Goal: Task Accomplishment & Management: Complete application form

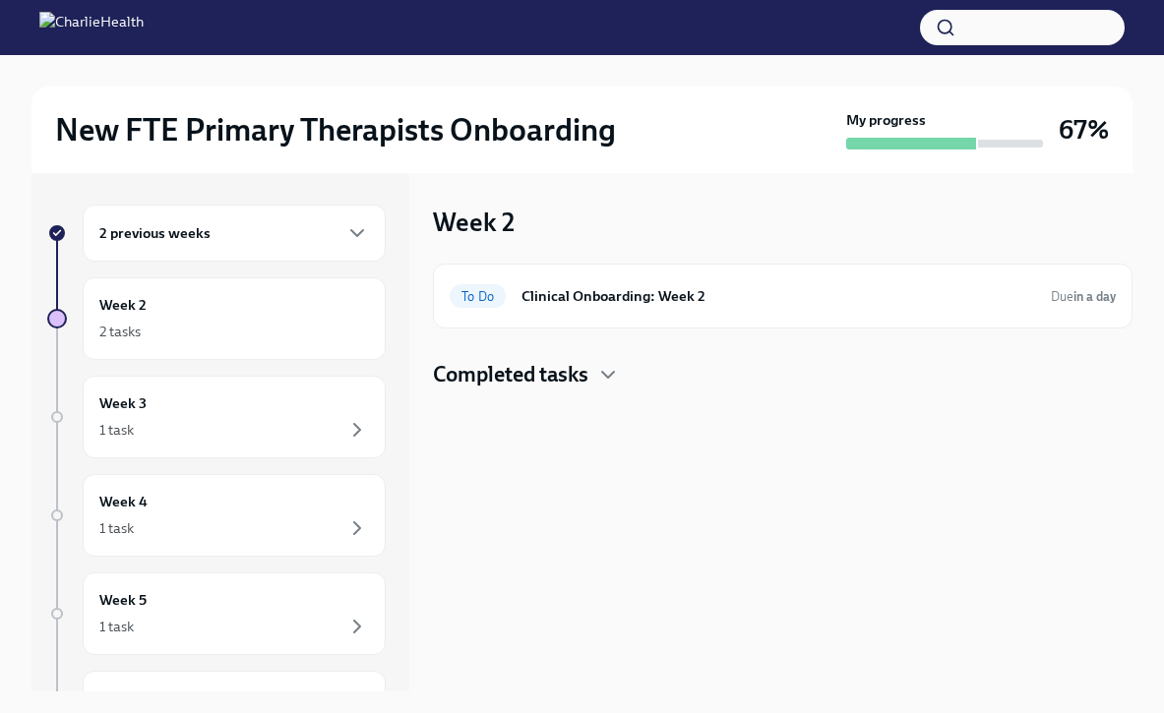
click at [248, 252] on div "2 previous weeks" at bounding box center [234, 233] width 303 height 57
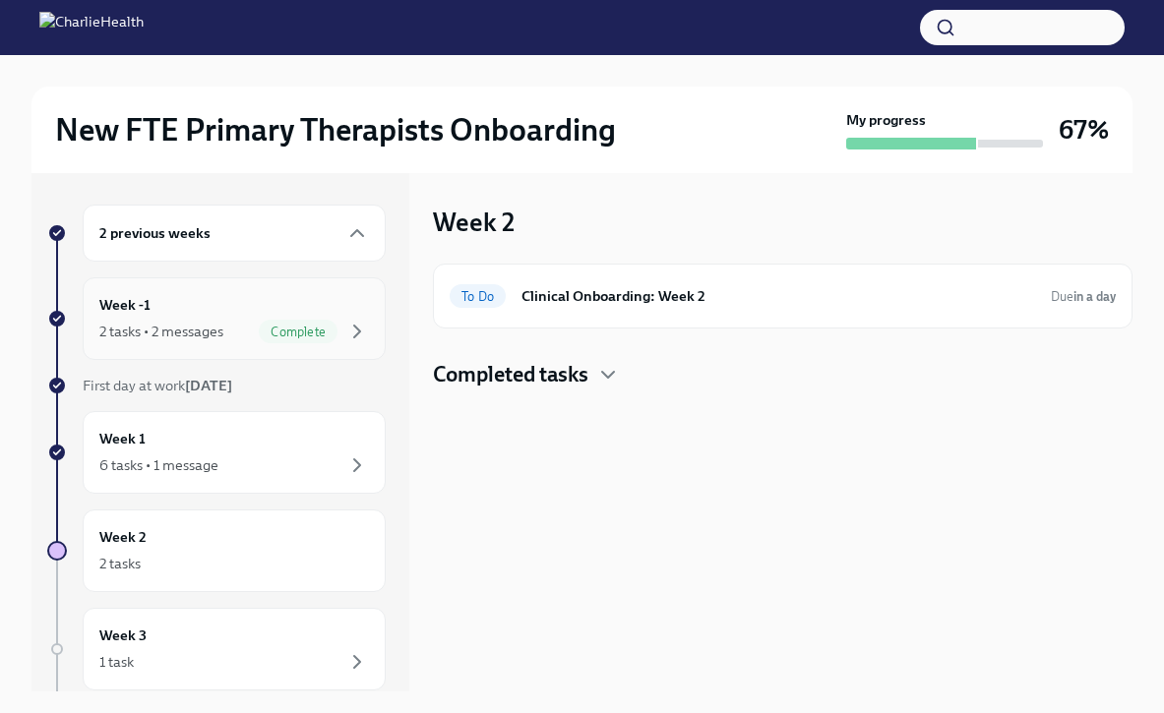
click at [235, 335] on div "2 tasks • 2 messages Complete" at bounding box center [234, 332] width 270 height 24
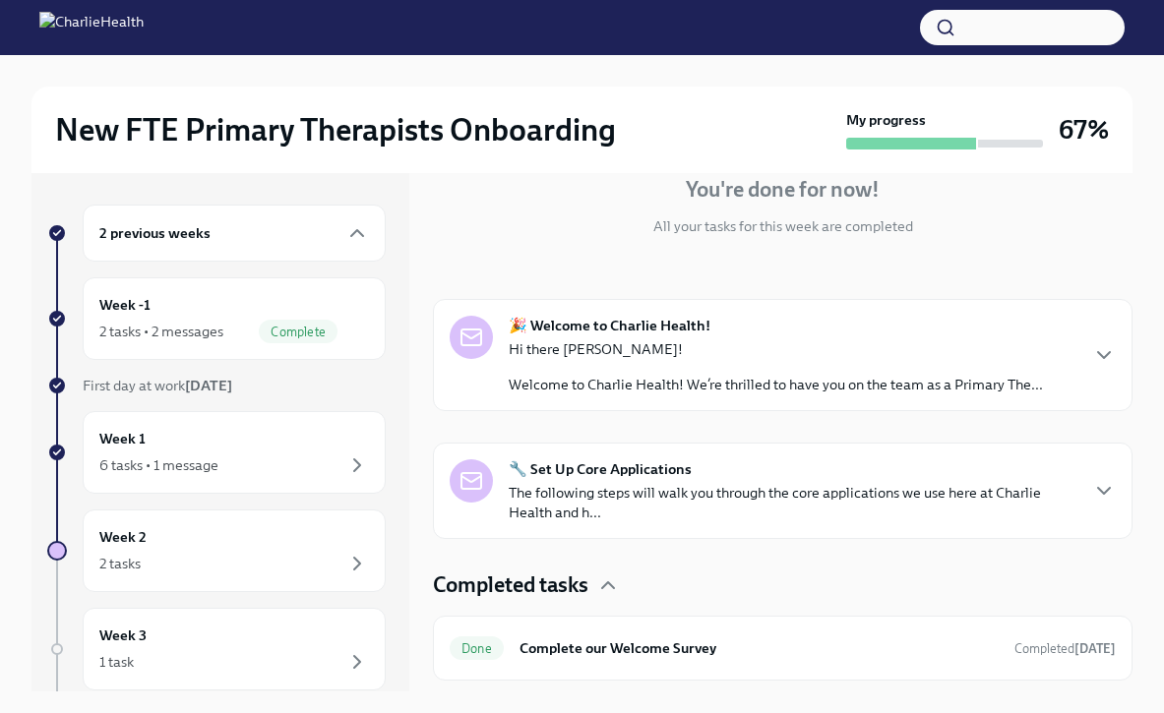
scroll to position [267, 0]
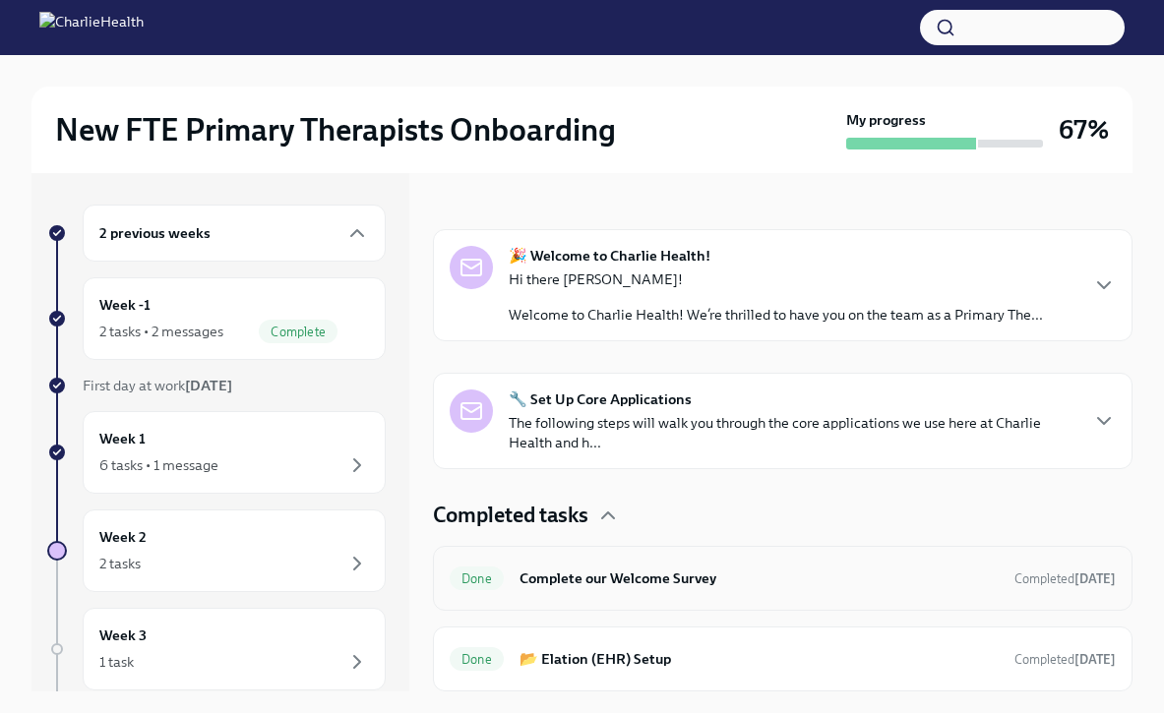
click at [697, 588] on h6 "Complete our Welcome Survey" at bounding box center [758, 579] width 479 height 22
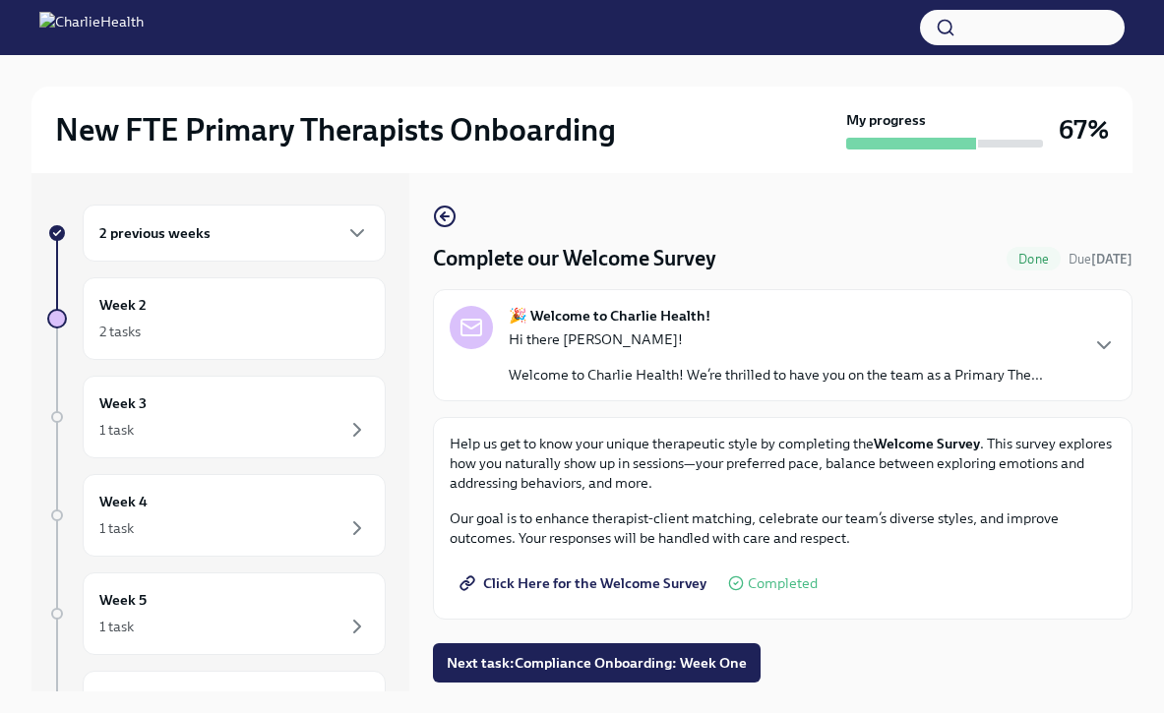
scroll to position [33, 0]
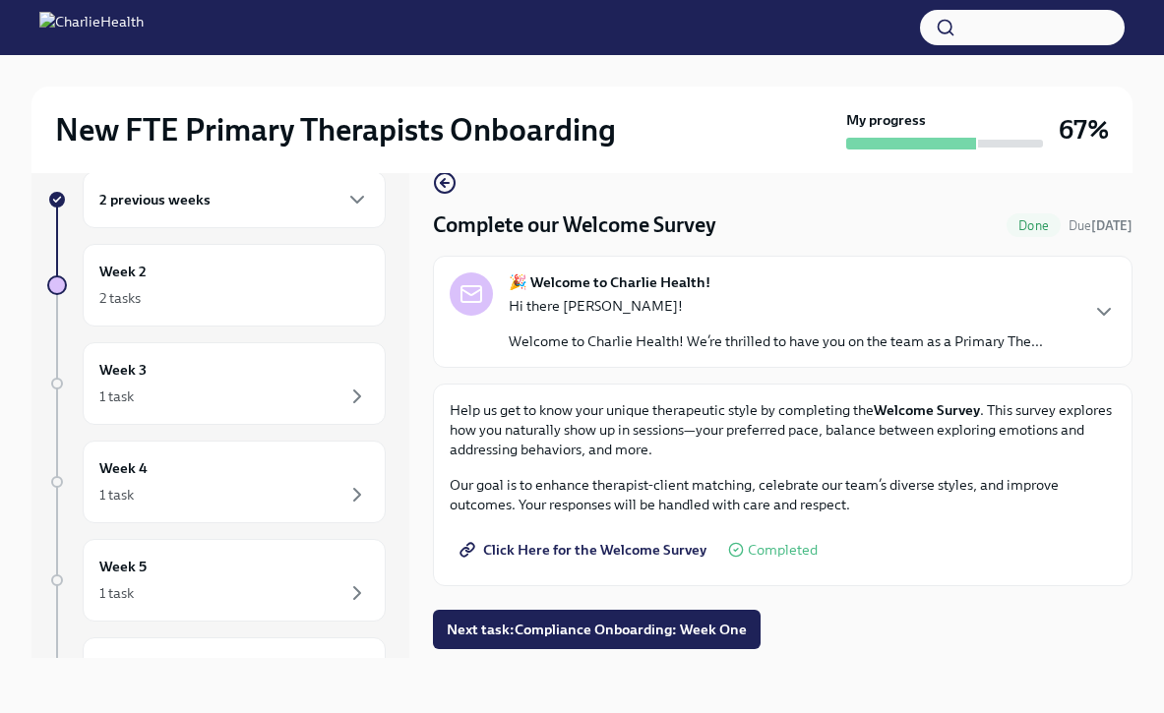
click at [561, 654] on div "Complete our Welcome Survey Done Due [DATE] 🎉 Welcome to [PERSON_NAME] Health! …" at bounding box center [782, 399] width 699 height 518
click at [563, 637] on span "Next task : Compliance Onboarding: Week One" at bounding box center [597, 630] width 300 height 20
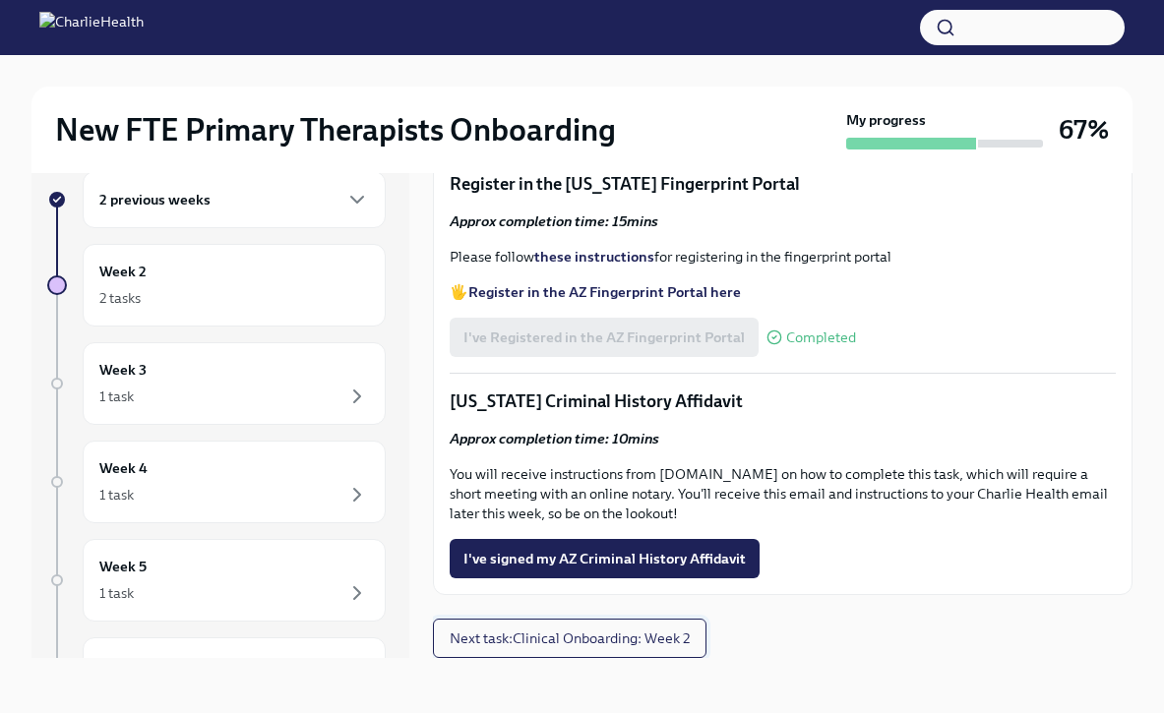
scroll to position [2611, 0]
click at [564, 557] on span "I've signed my AZ Criminal History Affidavit" at bounding box center [604, 559] width 282 height 20
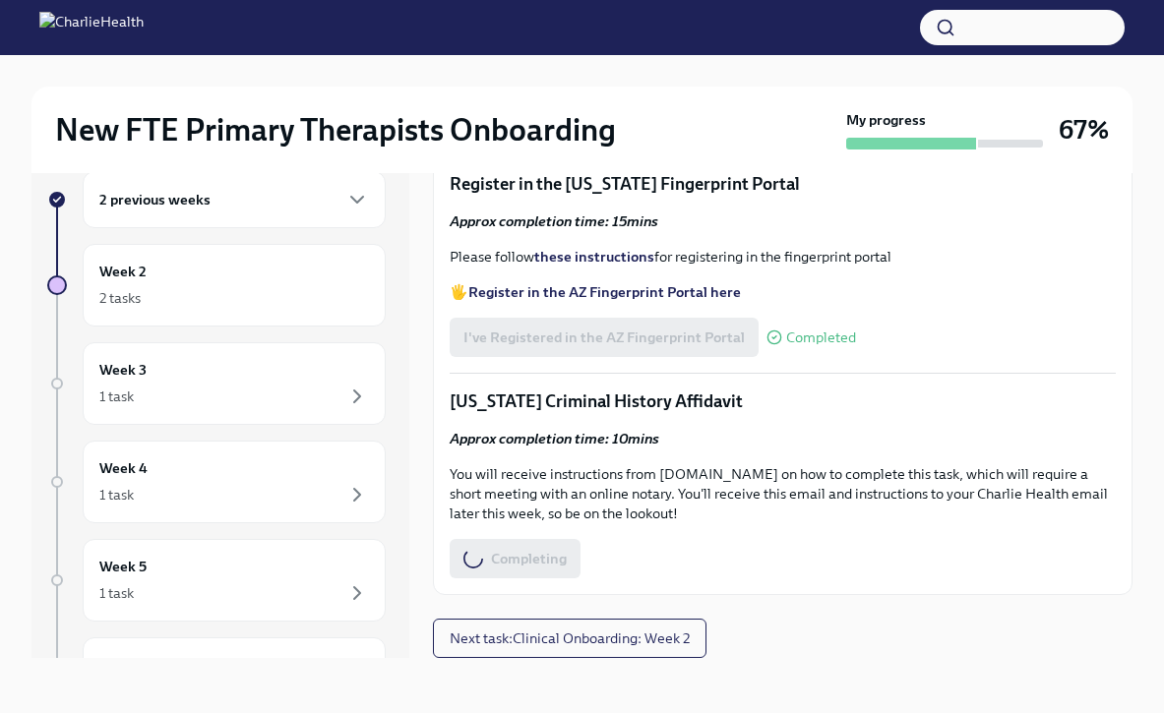
scroll to position [0, 0]
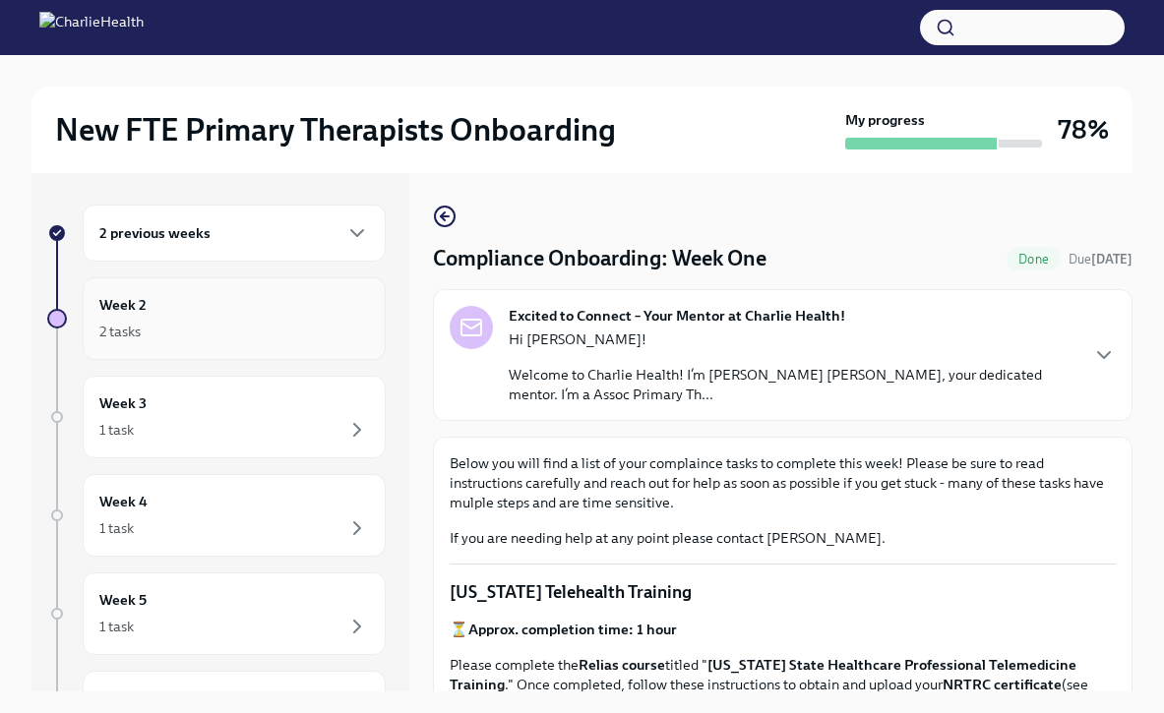
click at [228, 327] on div "2 tasks" at bounding box center [234, 332] width 270 height 24
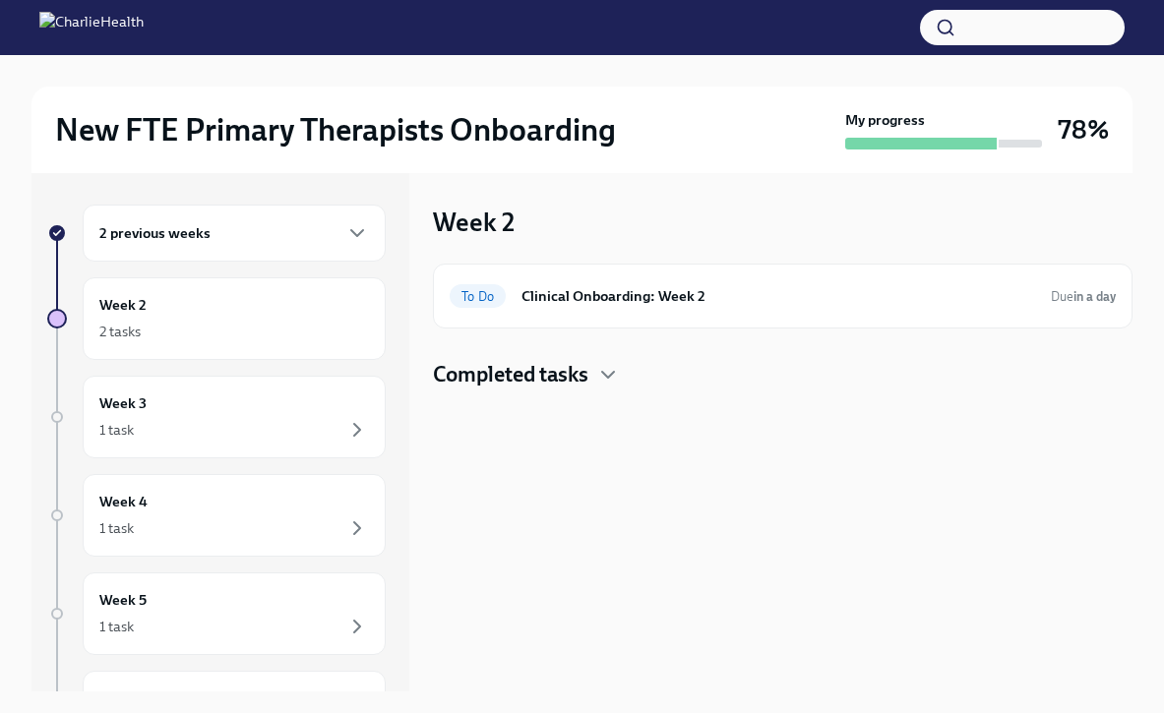
click at [247, 246] on div "2 previous weeks" at bounding box center [234, 233] width 303 height 57
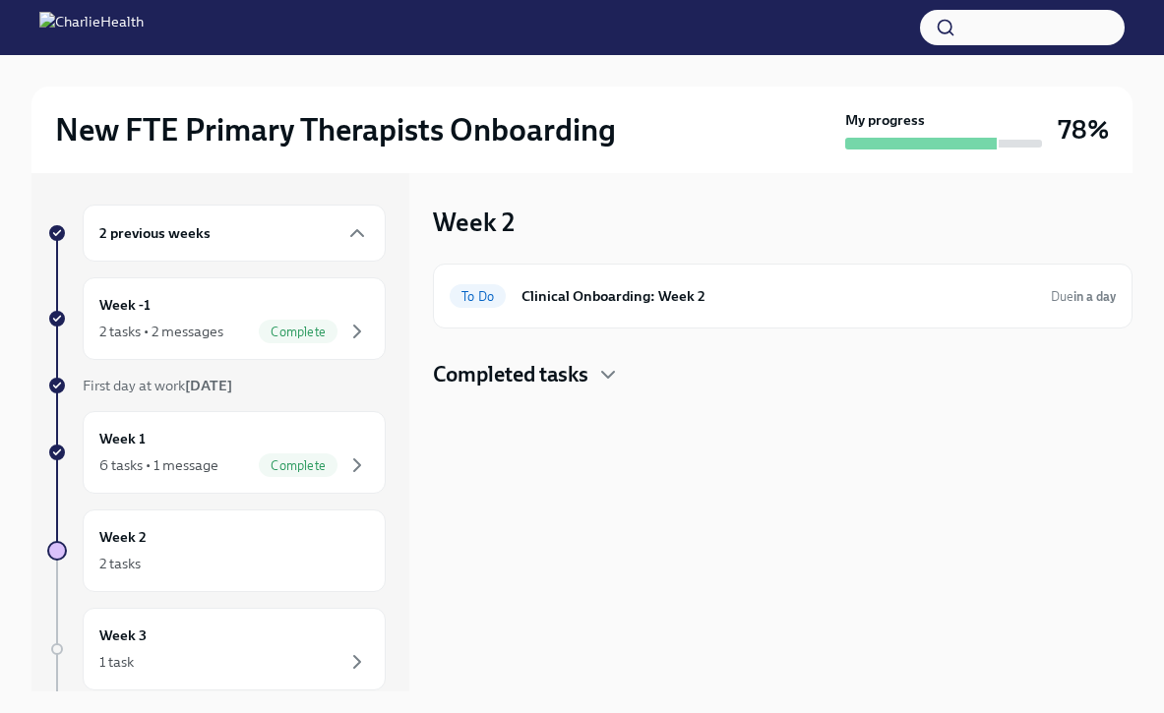
click at [486, 381] on h4 "Completed tasks" at bounding box center [510, 375] width 155 height 30
click at [465, 445] on div "Done" at bounding box center [477, 438] width 54 height 24
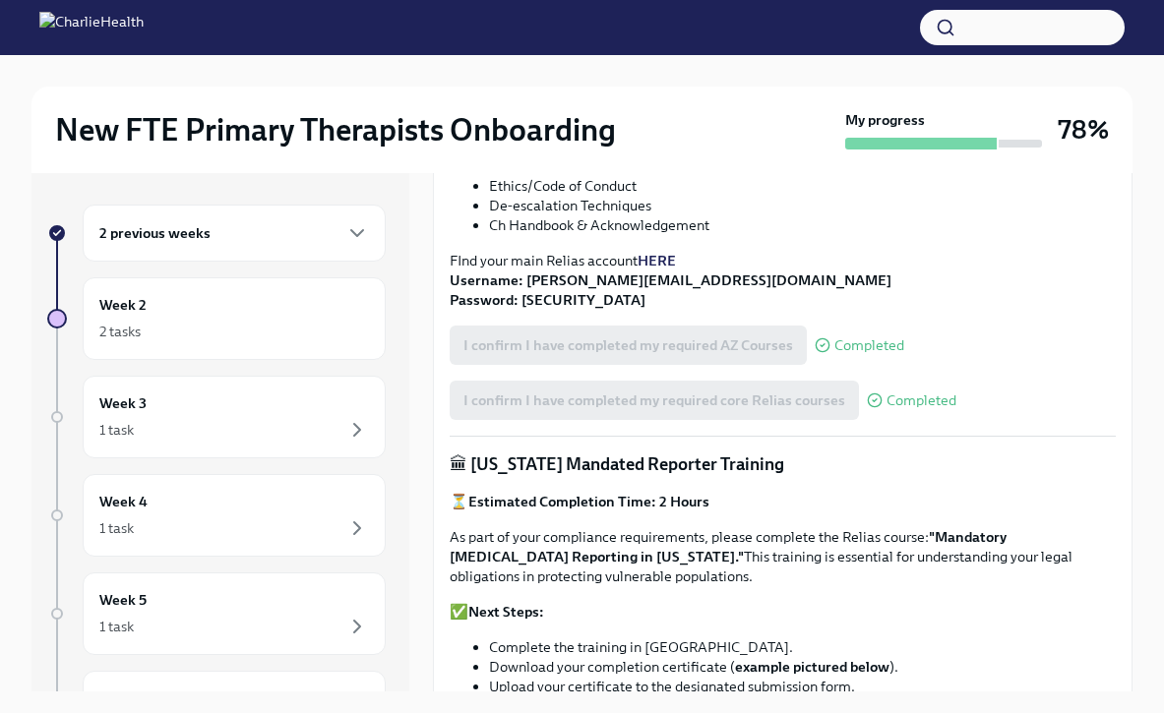
scroll to position [1312, 0]
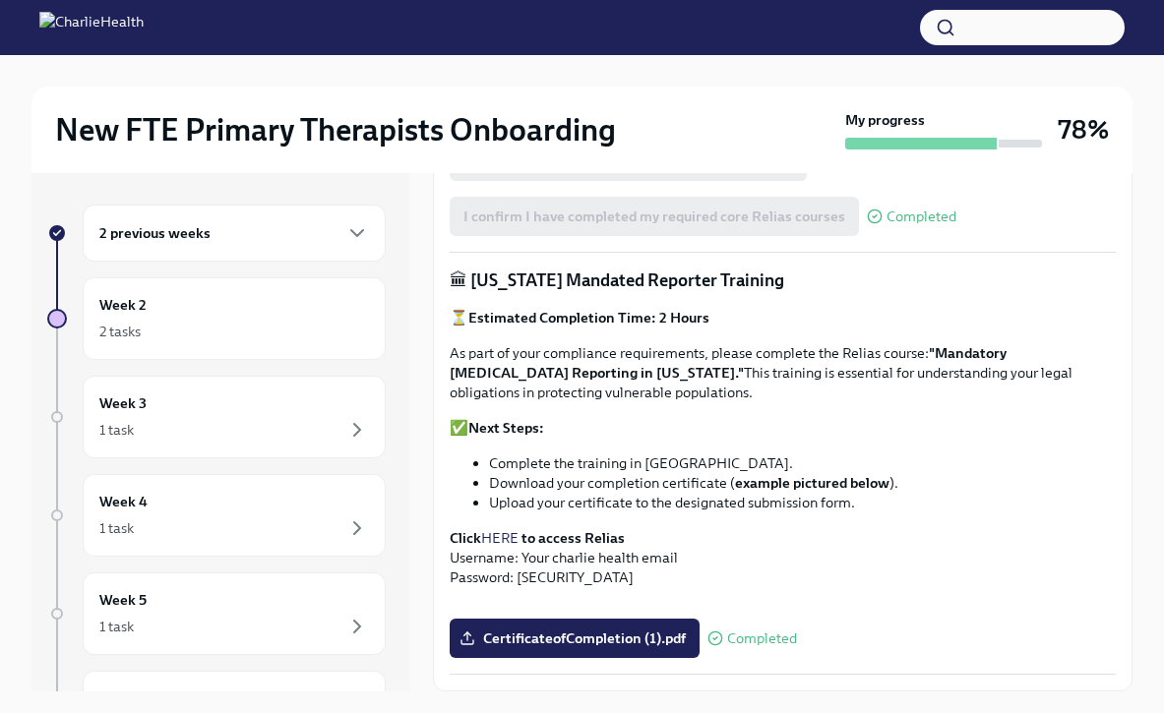
click at [240, 232] on div "2 previous weeks" at bounding box center [234, 233] width 270 height 24
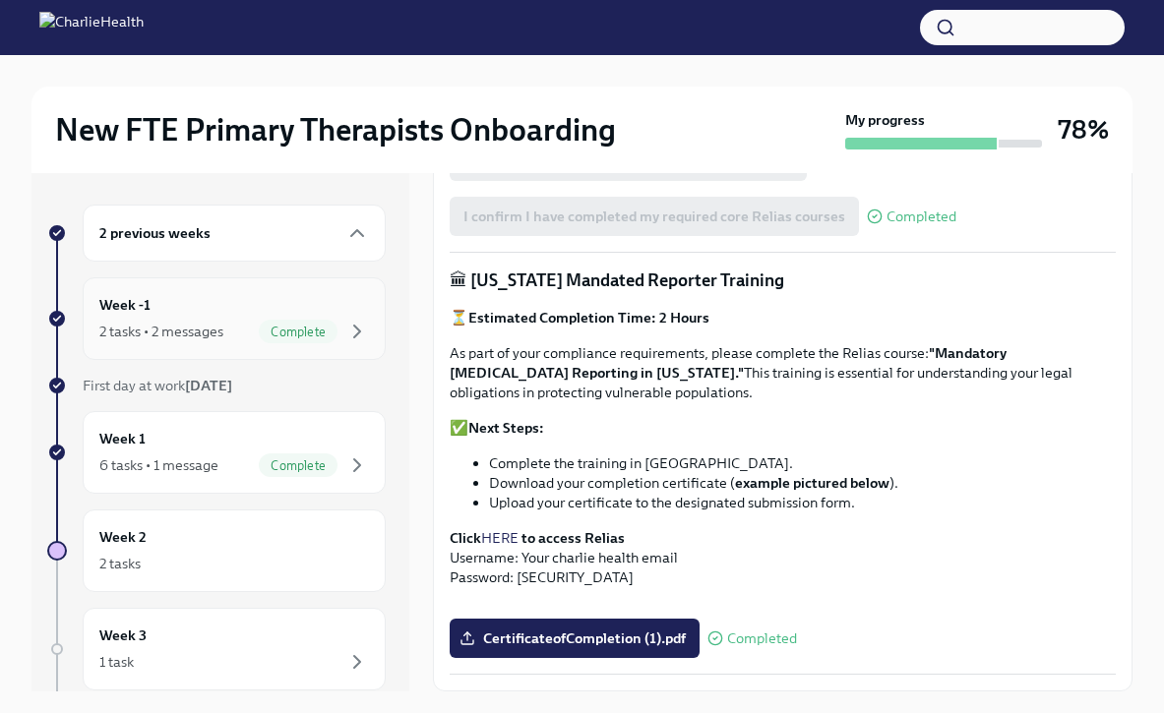
click at [213, 339] on div "2 tasks • 2 messages" at bounding box center [161, 332] width 124 height 20
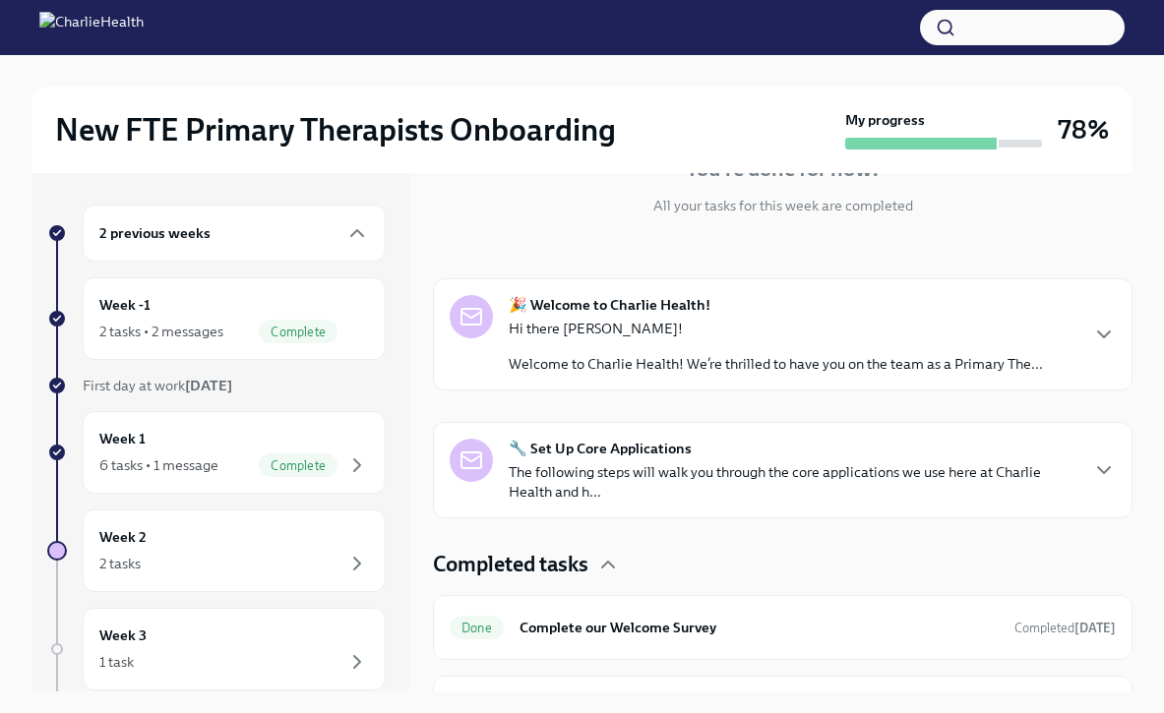
scroll to position [267, 0]
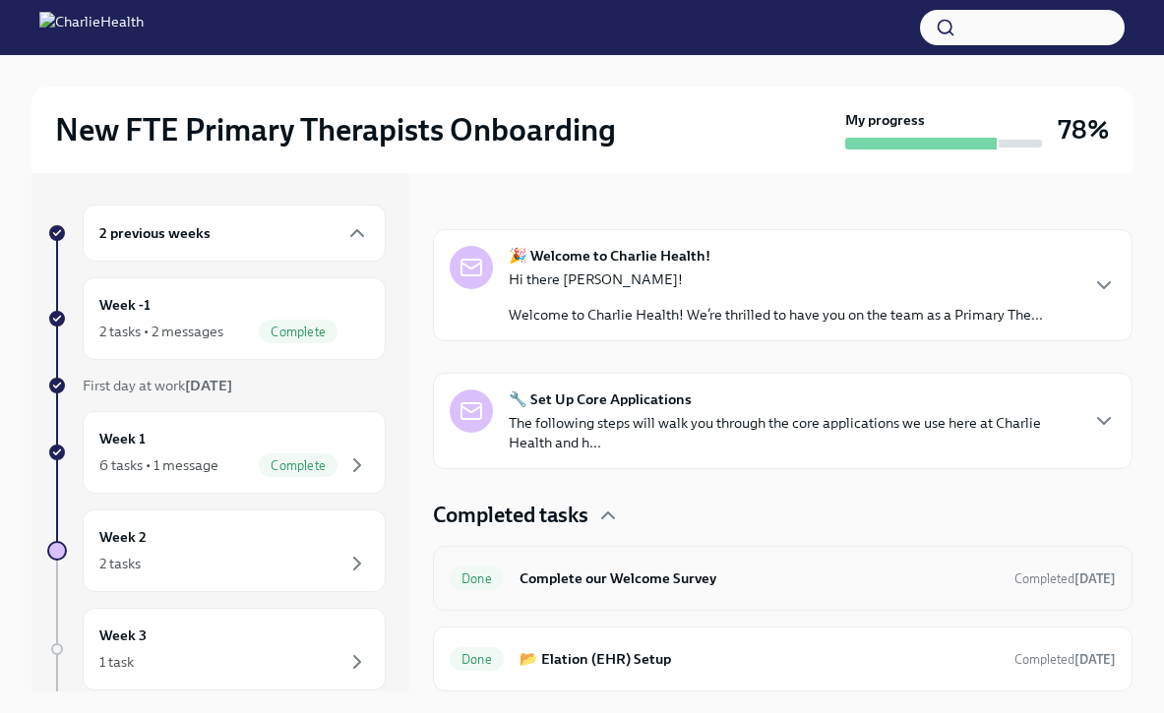
click at [607, 578] on h6 "Complete our Welcome Survey" at bounding box center [758, 579] width 479 height 22
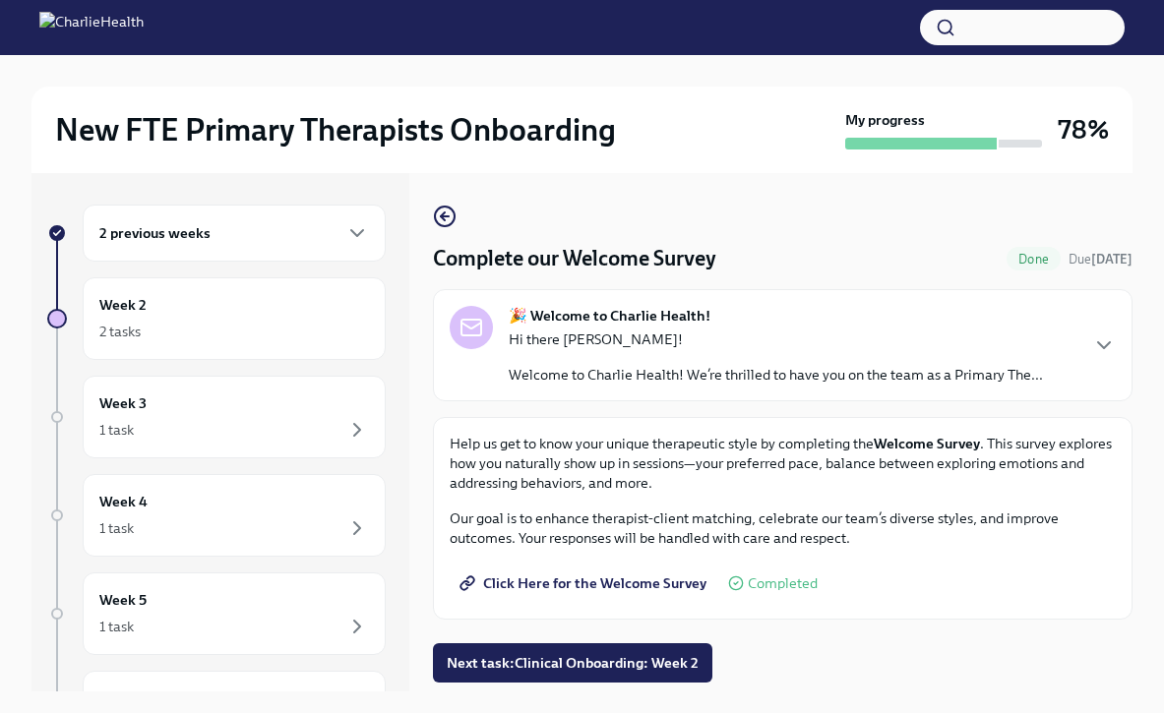
click at [604, 580] on span "Click Here for the Welcome Survey" at bounding box center [584, 583] width 243 height 20
click at [241, 330] on div "2 tasks" at bounding box center [234, 332] width 270 height 24
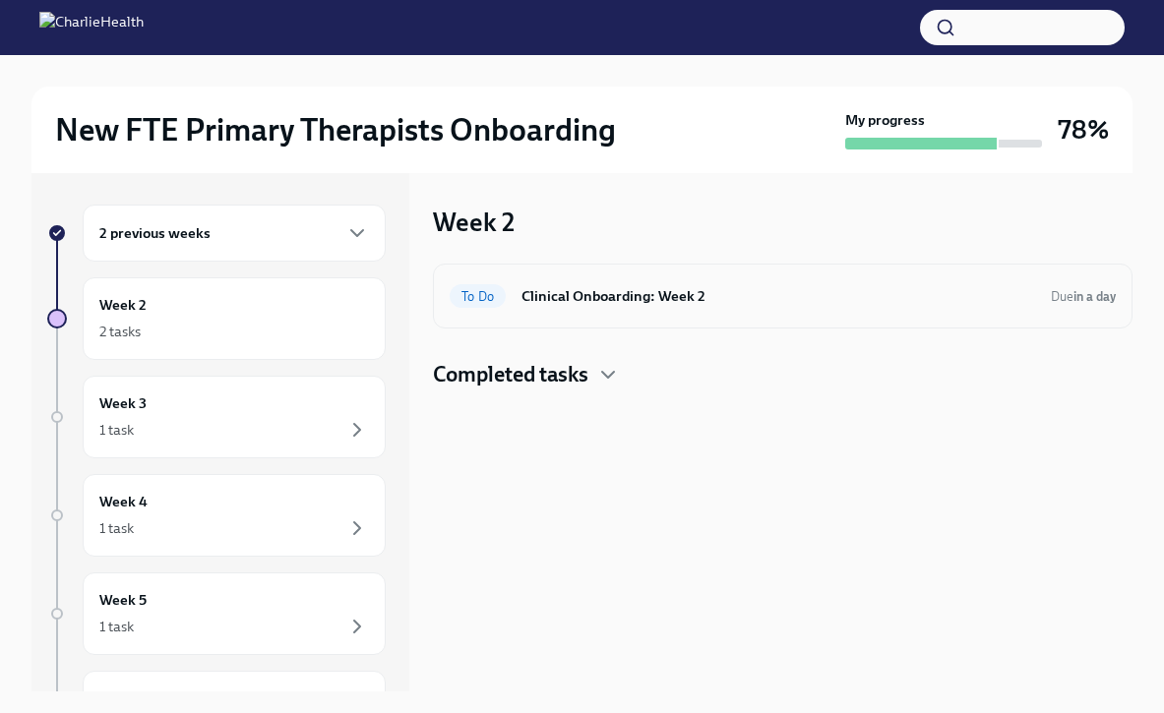
click at [513, 308] on div "To Do Clinical Onboarding: Week 2 Due in a day" at bounding box center [783, 295] width 666 height 31
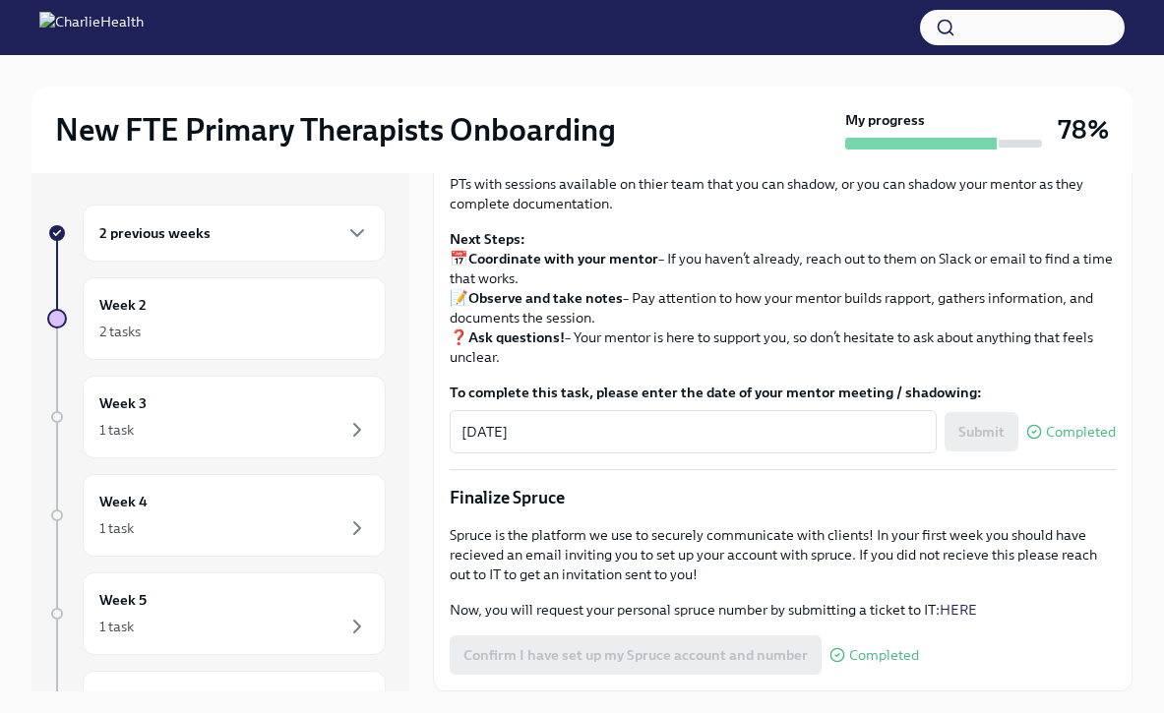
scroll to position [1826, 0]
